Goal: Task Accomplishment & Management: Use online tool/utility

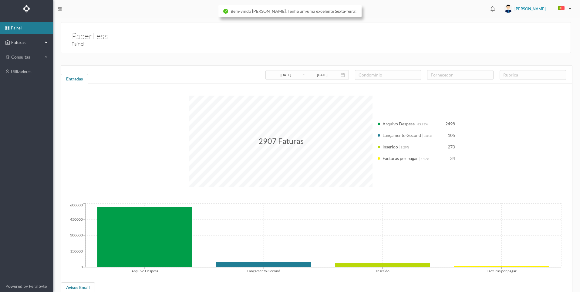
click at [37, 46] on div "Faturas" at bounding box center [23, 42] width 37 height 12
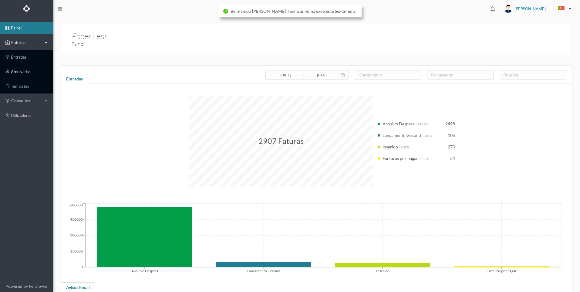
click at [29, 71] on link "arquivadas" at bounding box center [26, 72] width 53 height 12
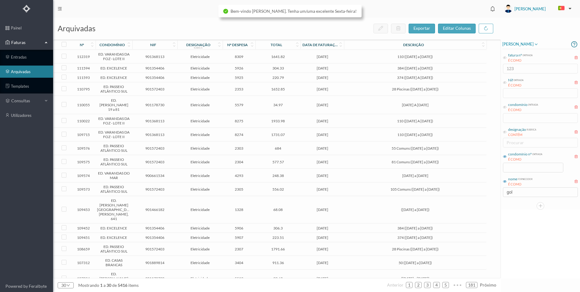
click at [506, 158] on icon at bounding box center [505, 157] width 4 height 4
click at [510, 165] on input at bounding box center [534, 167] width 60 height 9
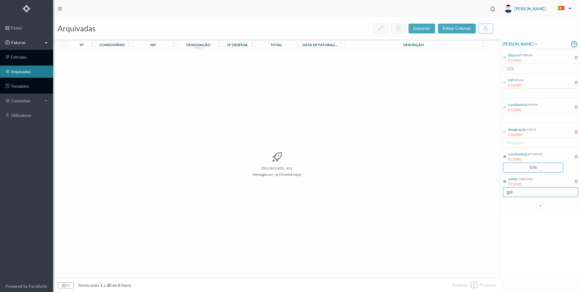
type input "576"
drag, startPoint x: 504, startPoint y: 192, endPoint x: 494, endPoint y: 191, distance: 10.1
click at [494, 191] on div "arquivadas exportar editar colunas nº condomínio nif designação rubrica nº desp…" at bounding box center [316, 155] width 527 height 274
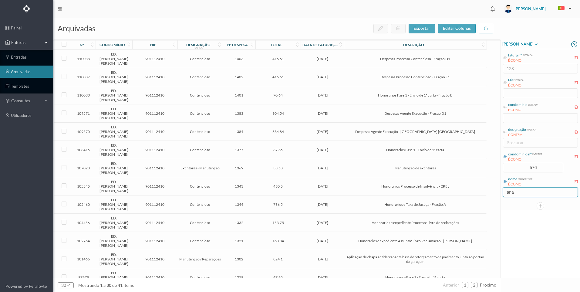
type input "ana"
click at [519, 192] on input "ana" at bounding box center [540, 192] width 75 height 10
click at [283, 141] on td "67.65" at bounding box center [278, 150] width 45 height 18
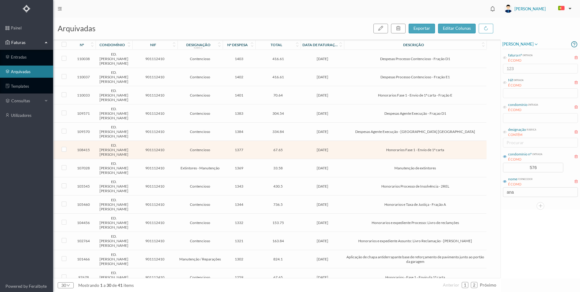
click at [283, 141] on td "67.65" at bounding box center [278, 150] width 45 height 18
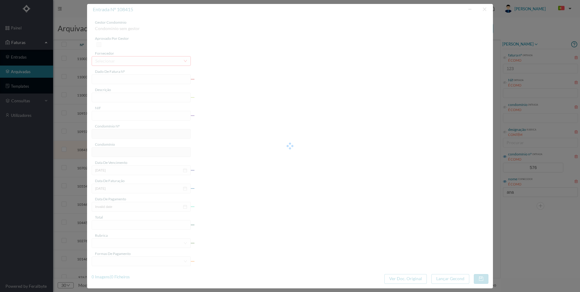
type input "FT AP/1487"
type input "Honorarios Fase 1 - Envio de 1ª carta"
type input "901112410"
type input "[DATE]"
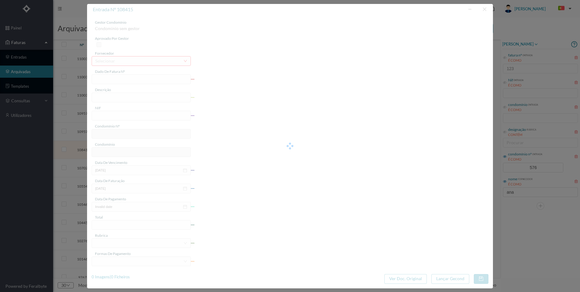
type input "[DATE]"
type input "67.65"
type input "576"
type input "ED. [PERSON_NAME] [PERSON_NAME]"
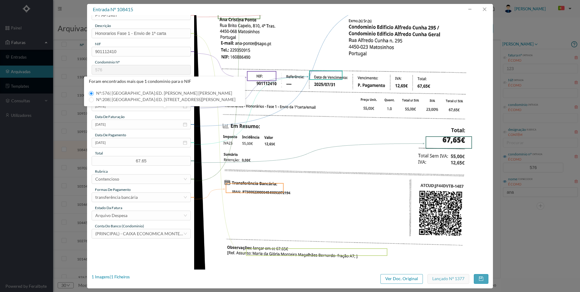
scroll to position [152, 0]
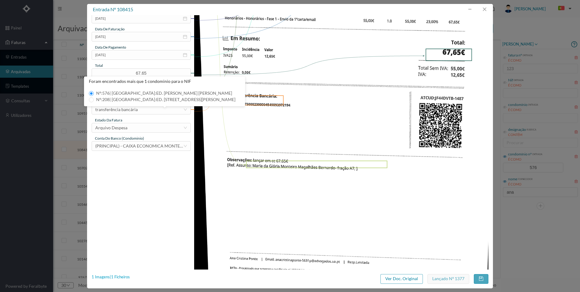
click at [128, 277] on div "1 Imagens | 1 Ficheiros" at bounding box center [111, 277] width 38 height 6
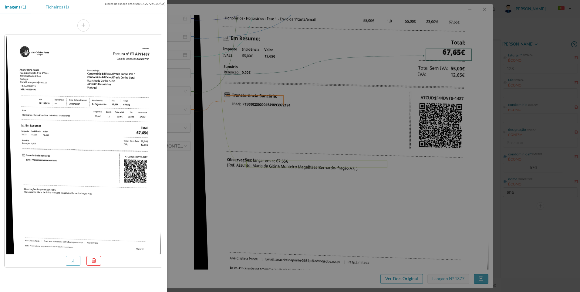
click at [60, 9] on div "Ficheiros (1)" at bounding box center [57, 7] width 33 height 14
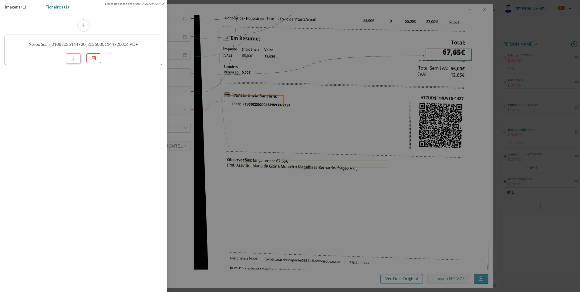
click at [74, 59] on link at bounding box center [73, 58] width 15 height 10
click at [301, 121] on div at bounding box center [290, 146] width 580 height 292
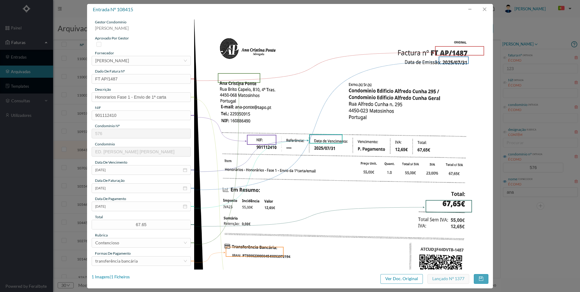
scroll to position [0, 0]
click at [483, 11] on button "button" at bounding box center [484, 10] width 15 height 10
